Goal: Information Seeking & Learning: Learn about a topic

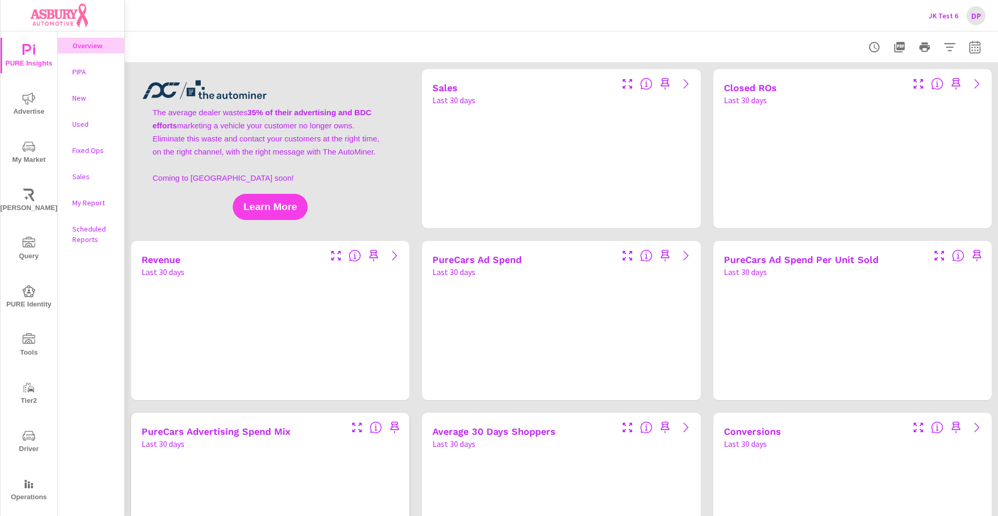
click at [73, 19] on img at bounding box center [63, 16] width 102 height 42
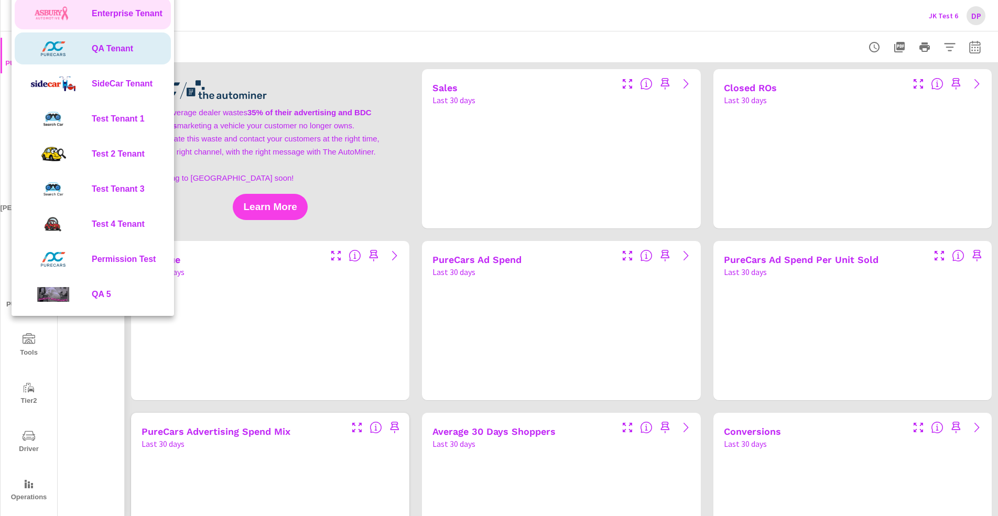
click at [128, 62] on div "QA Tenant" at bounding box center [93, 48] width 156 height 32
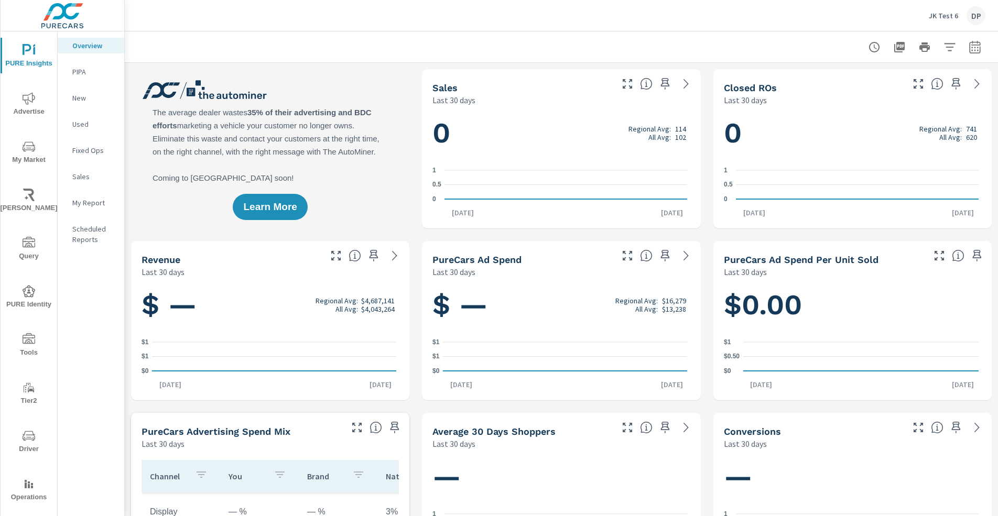
scroll to position [1, 0]
click at [270, 212] on span "Learn More" at bounding box center [270, 207] width 55 height 10
